Goal: Find specific page/section: Find specific page/section

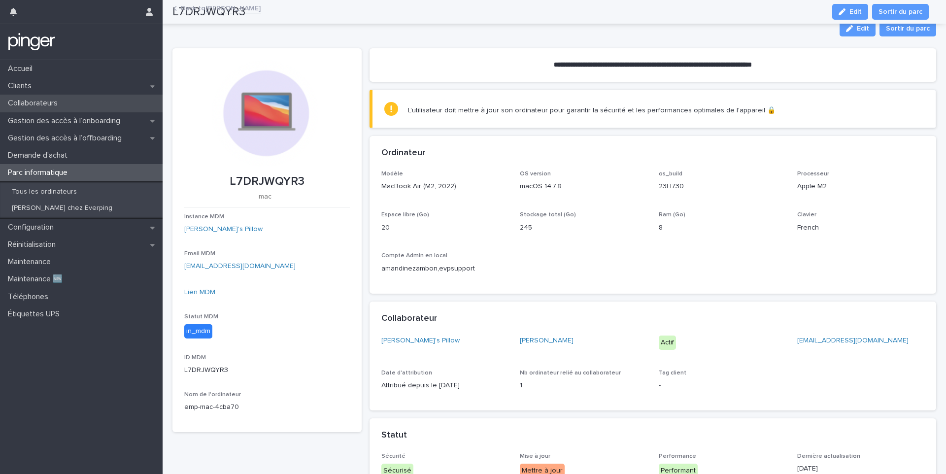
scroll to position [145, 0]
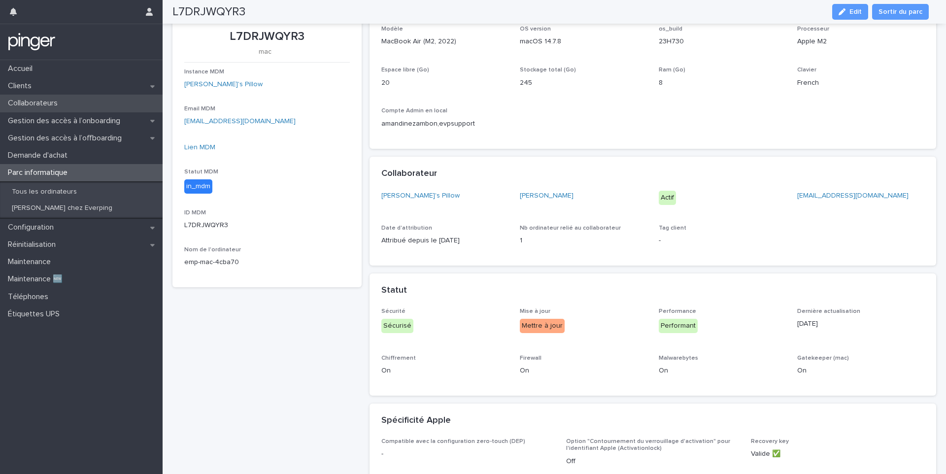
click at [125, 100] on div "Collaborateurs" at bounding box center [81, 103] width 163 height 17
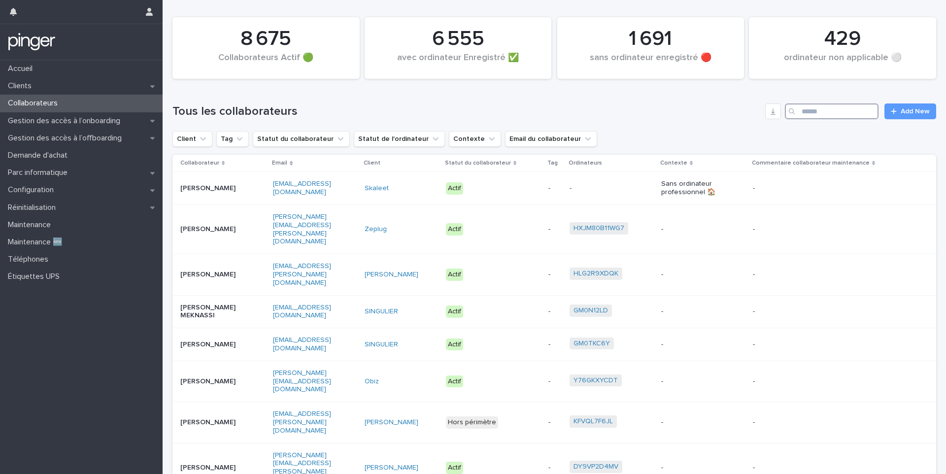
click at [817, 108] on input "Search" at bounding box center [832, 111] width 94 height 16
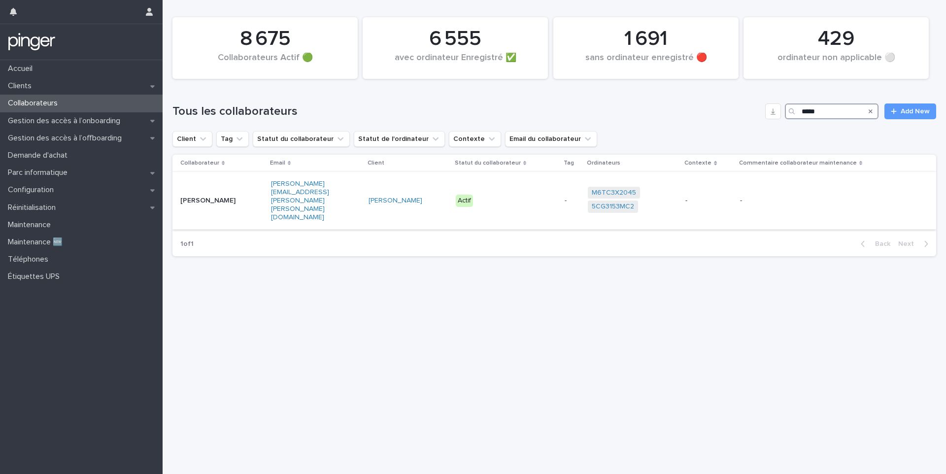
type input "*****"
click at [525, 198] on div "Actif" at bounding box center [507, 201] width 102 height 20
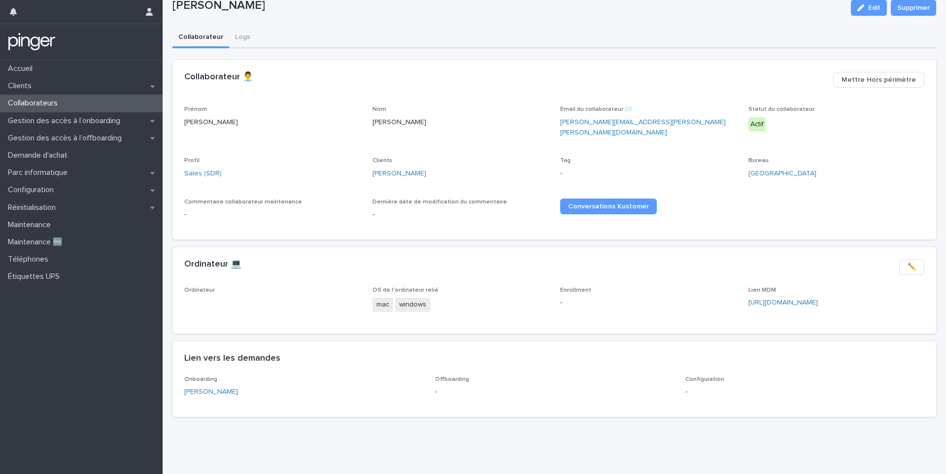
scroll to position [33, 0]
click at [246, 300] on link "5CG3153MC2" at bounding box center [263, 305] width 42 height 10
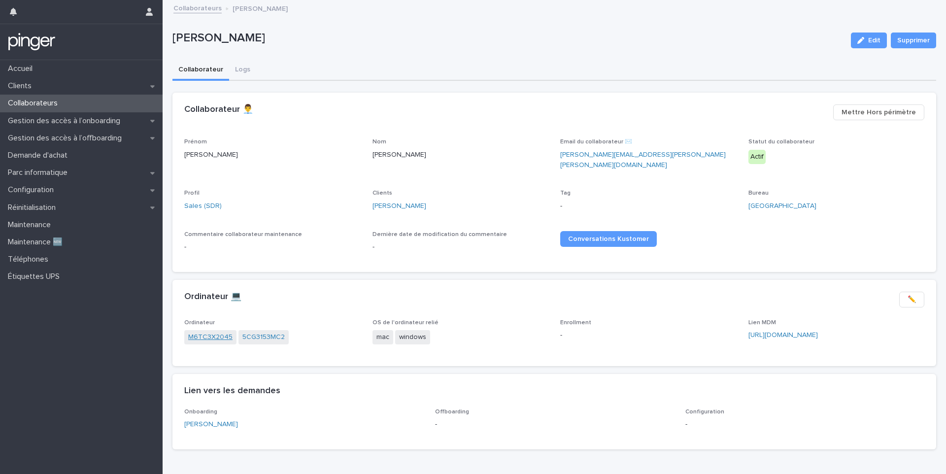
click at [204, 332] on link "M6TC3X2045" at bounding box center [210, 337] width 44 height 10
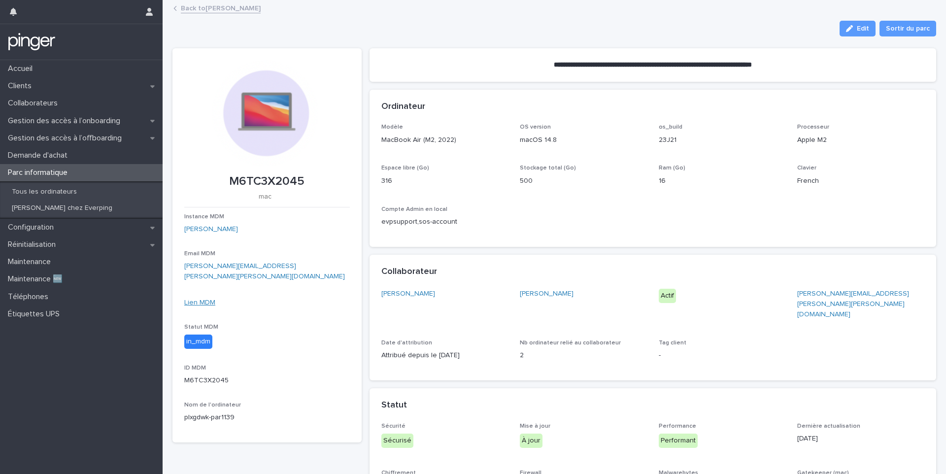
click at [197, 299] on link "Lien MDM" at bounding box center [199, 302] width 31 height 7
click at [532, 139] on p "macOS 14.8" at bounding box center [583, 140] width 127 height 10
copy p "macOS 14.8"
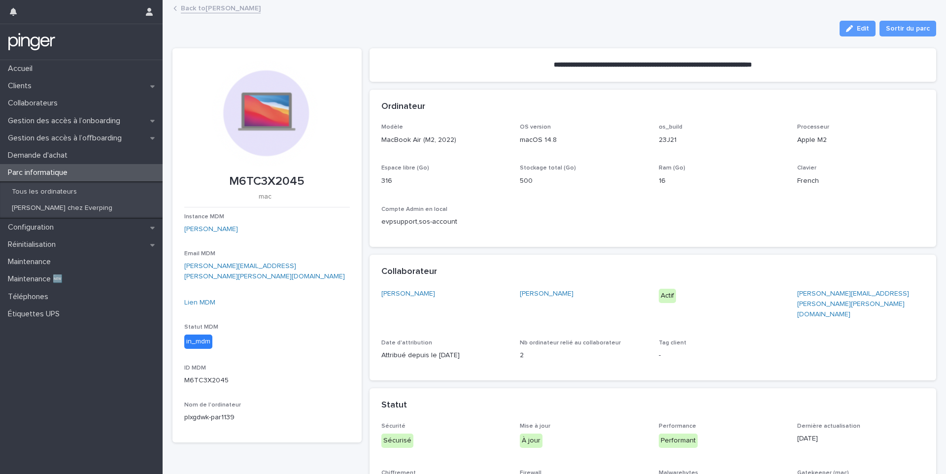
click at [269, 174] on p "M6TC3X2045" at bounding box center [267, 181] width 166 height 14
copy p "M6TC3X2045"
click at [197, 299] on link "Lien MDM" at bounding box center [199, 302] width 31 height 7
click at [56, 110] on div "Collaborateurs" at bounding box center [81, 103] width 163 height 17
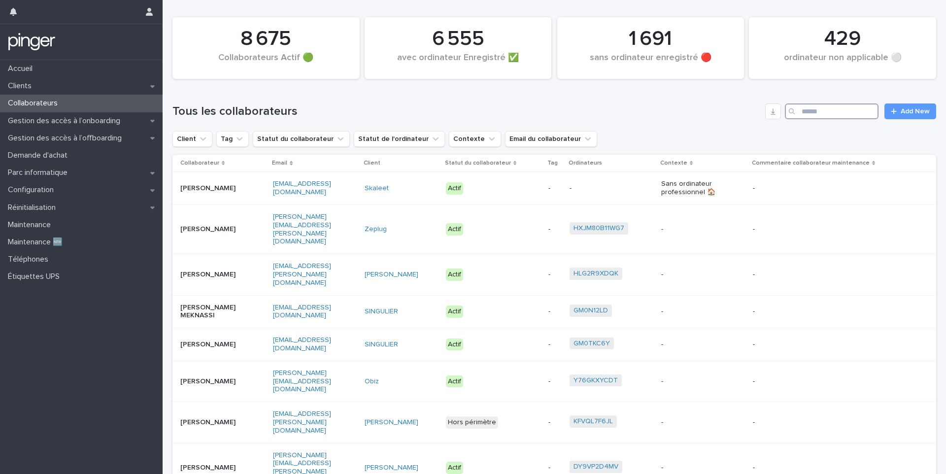
click at [800, 107] on input "Search" at bounding box center [832, 111] width 94 height 16
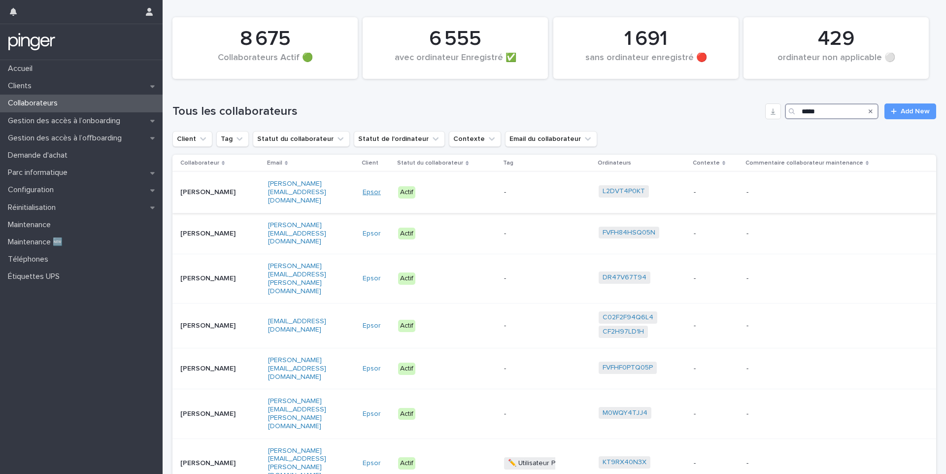
type input "*****"
click at [375, 189] on link "Epsor" at bounding box center [372, 192] width 18 height 8
